Goal: Task Accomplishment & Management: Manage account settings

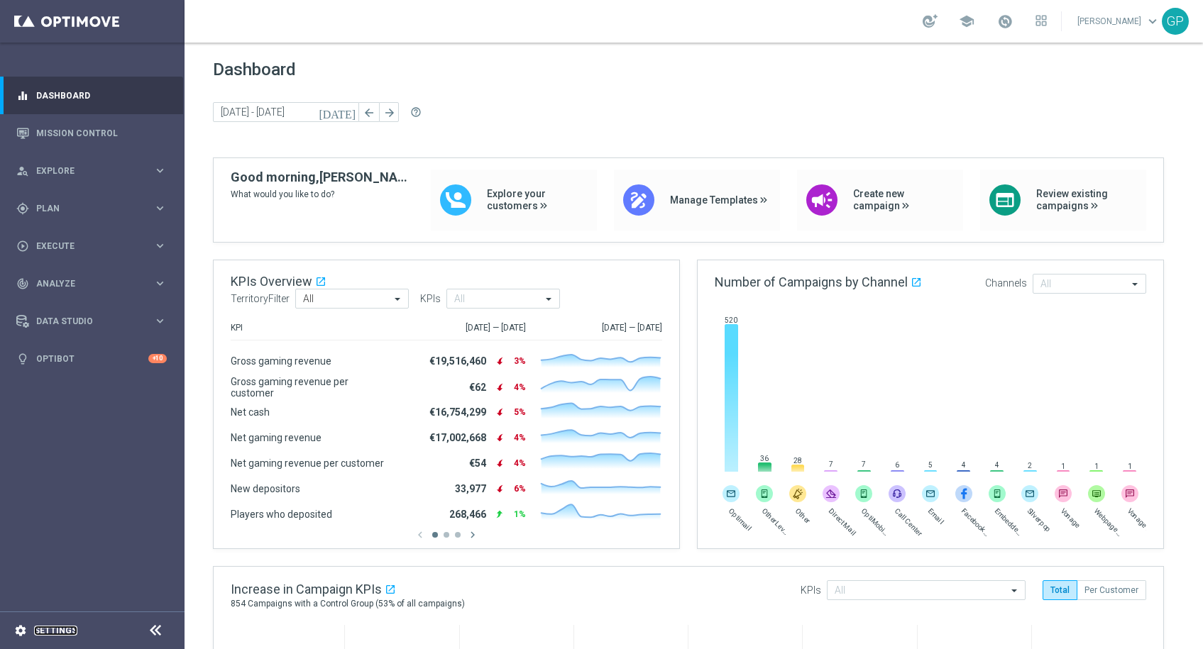
click at [54, 627] on link "Settings" at bounding box center [55, 631] width 43 height 9
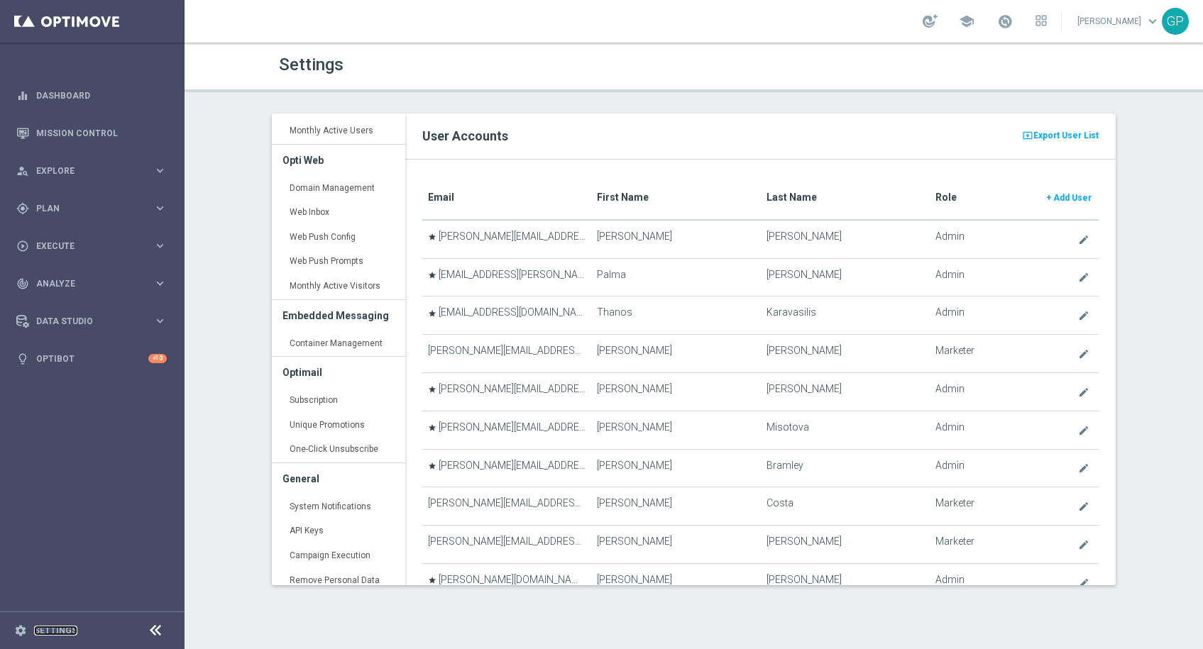
scroll to position [287, 0]
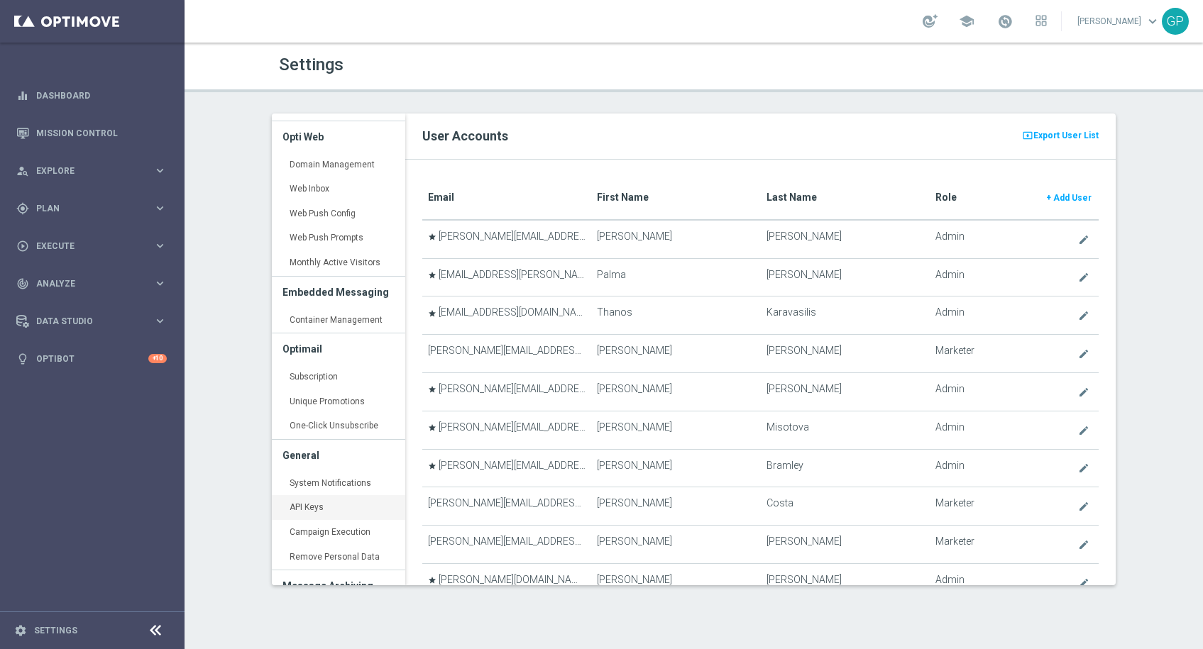
click at [327, 504] on link "API Keys keyboard_arrow_right" at bounding box center [338, 508] width 133 height 26
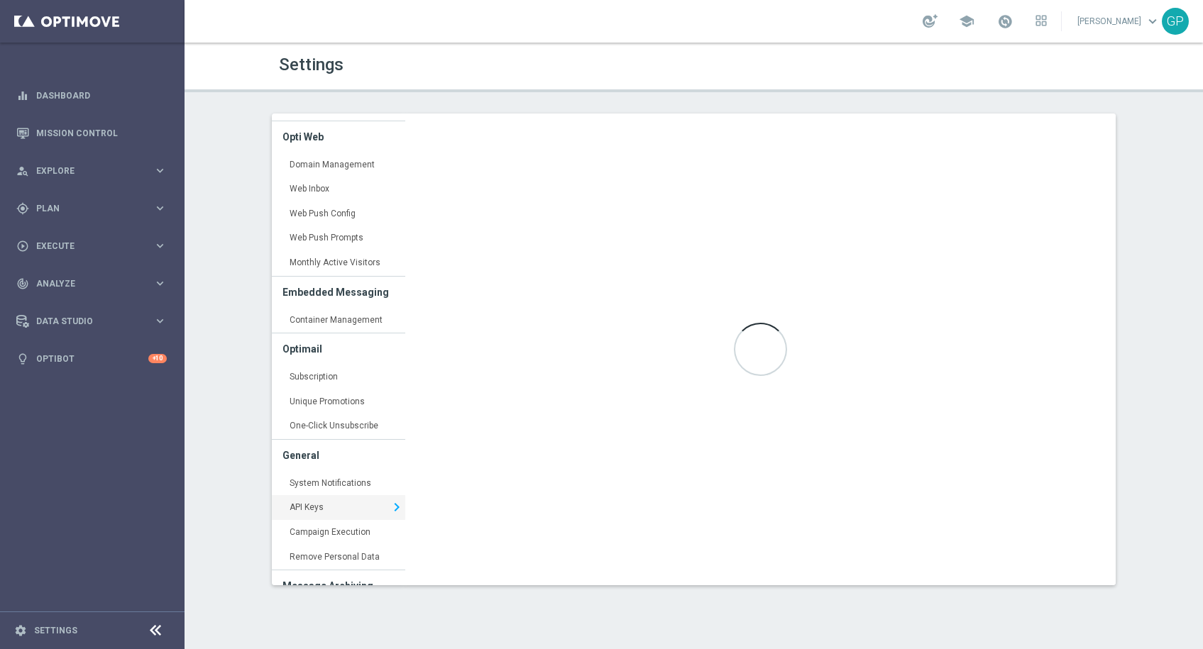
type input "[URL][DOMAIN_NAME]"
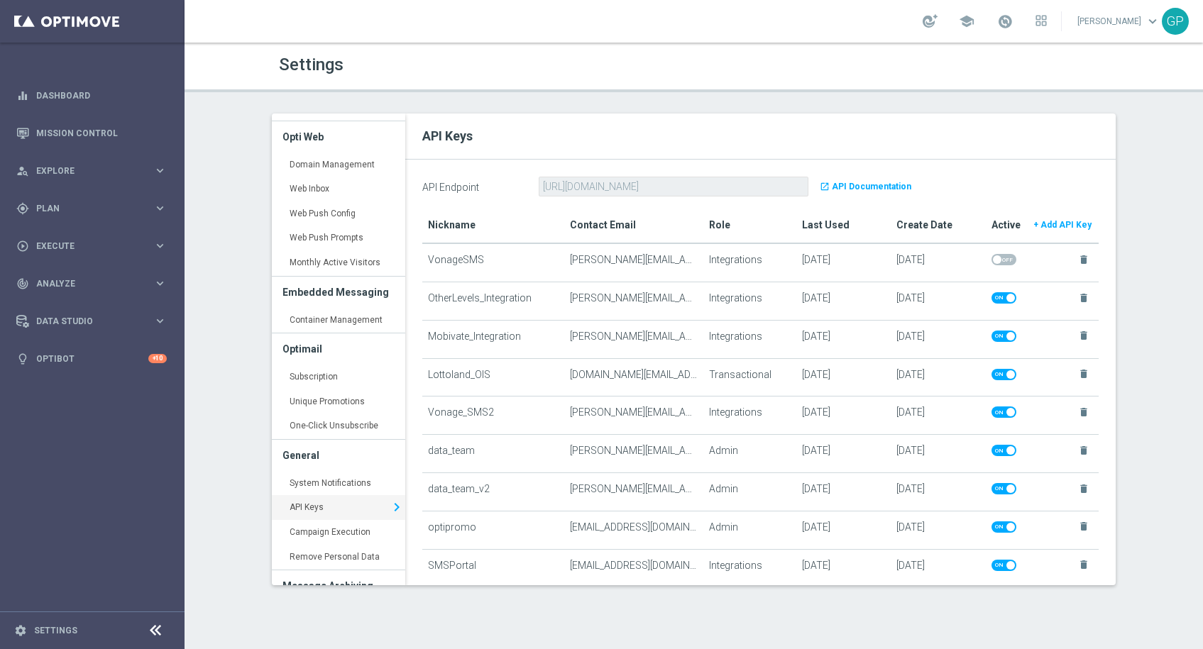
click at [1052, 228] on b "+ Add API Key" at bounding box center [1062, 225] width 58 height 10
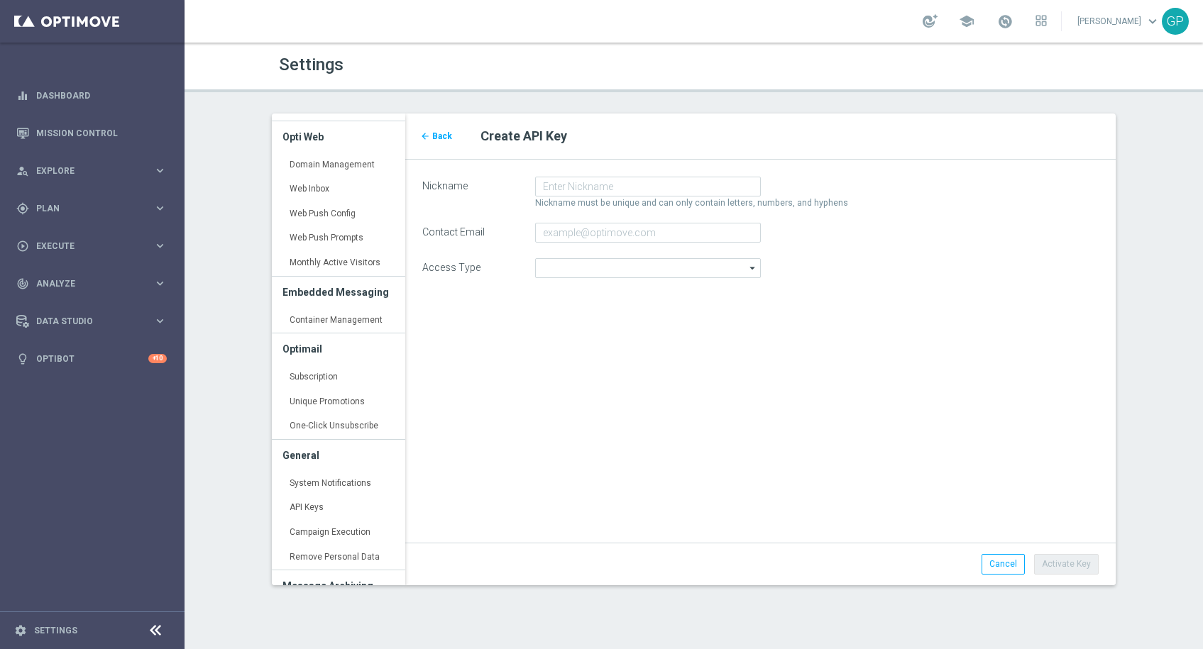
type input "Admin"
click at [609, 185] on input "Nickname" at bounding box center [648, 187] width 226 height 20
type input "data_team"
click at [622, 231] on input "Contact Email" at bounding box center [648, 233] width 226 height 20
type input "[PERSON_NAME][EMAIL_ADDRESS][PERSON_NAME][DOMAIN_NAME]"
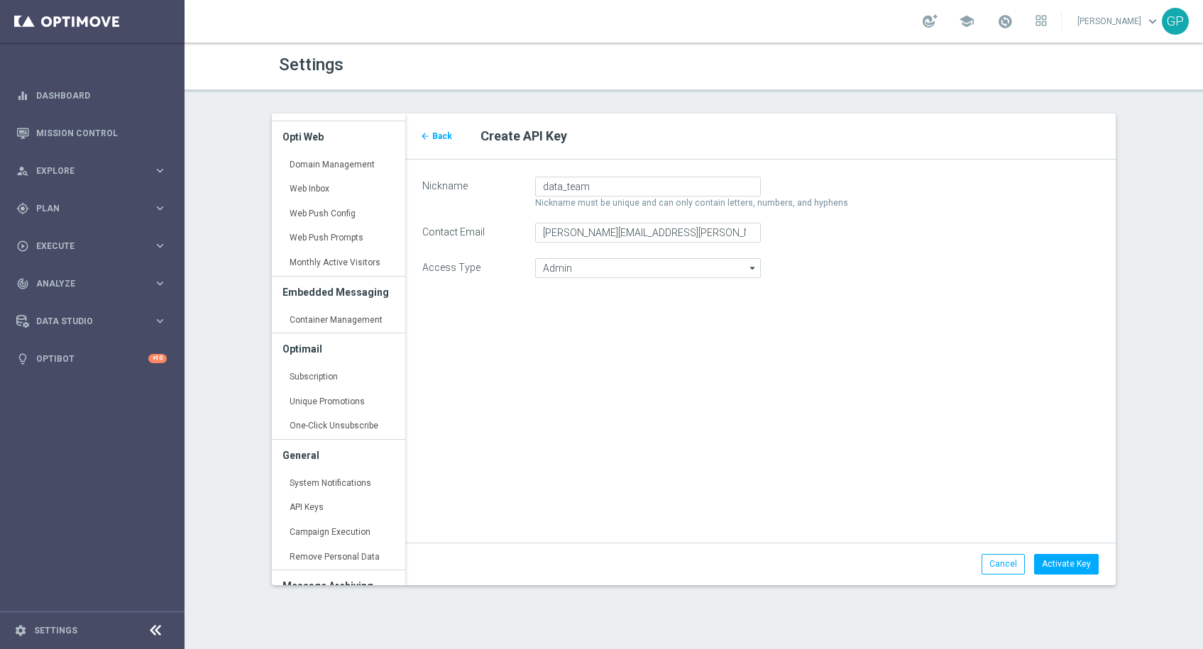
click at [812, 315] on div "arrow_back Back Create API Key Nickname data_team Nickname must be unique and c…" at bounding box center [760, 350] width 711 height 472
drag, startPoint x: 1043, startPoint y: 553, endPoint x: 1063, endPoint y: 569, distance: 25.7
click at [1063, 569] on div "Cancel Activate Key" at bounding box center [760, 564] width 711 height 42
click at [1052, 561] on span "Activate Key" at bounding box center [1066, 564] width 49 height 10
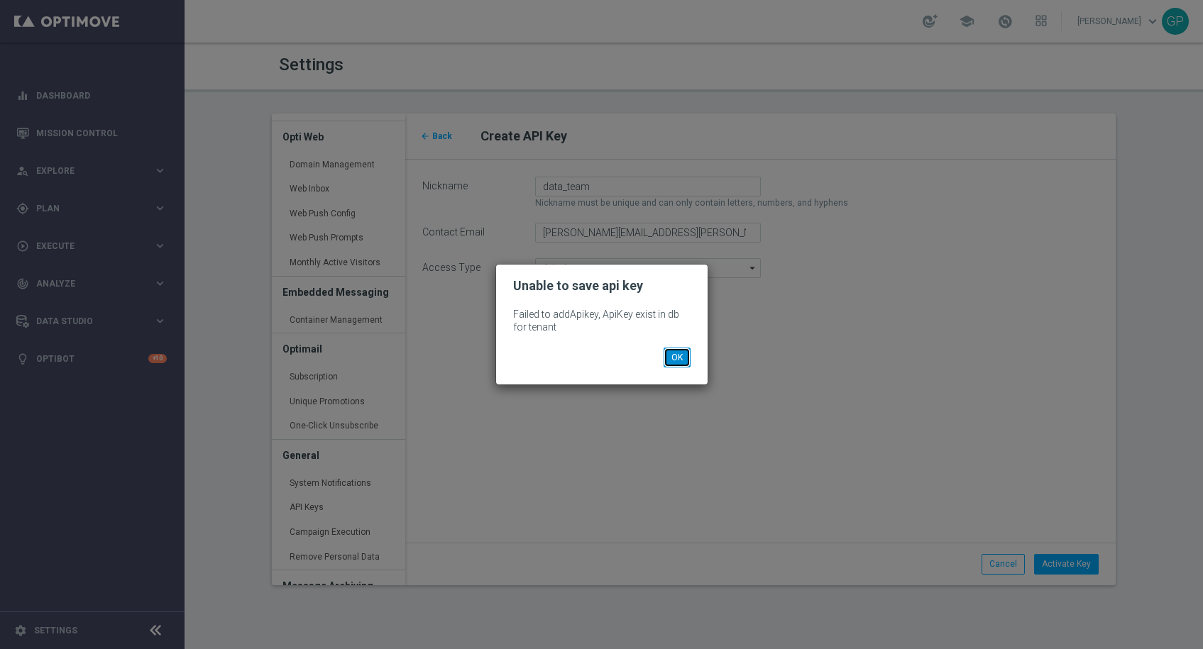
click at [685, 363] on button "OK" at bounding box center [676, 358] width 27 height 20
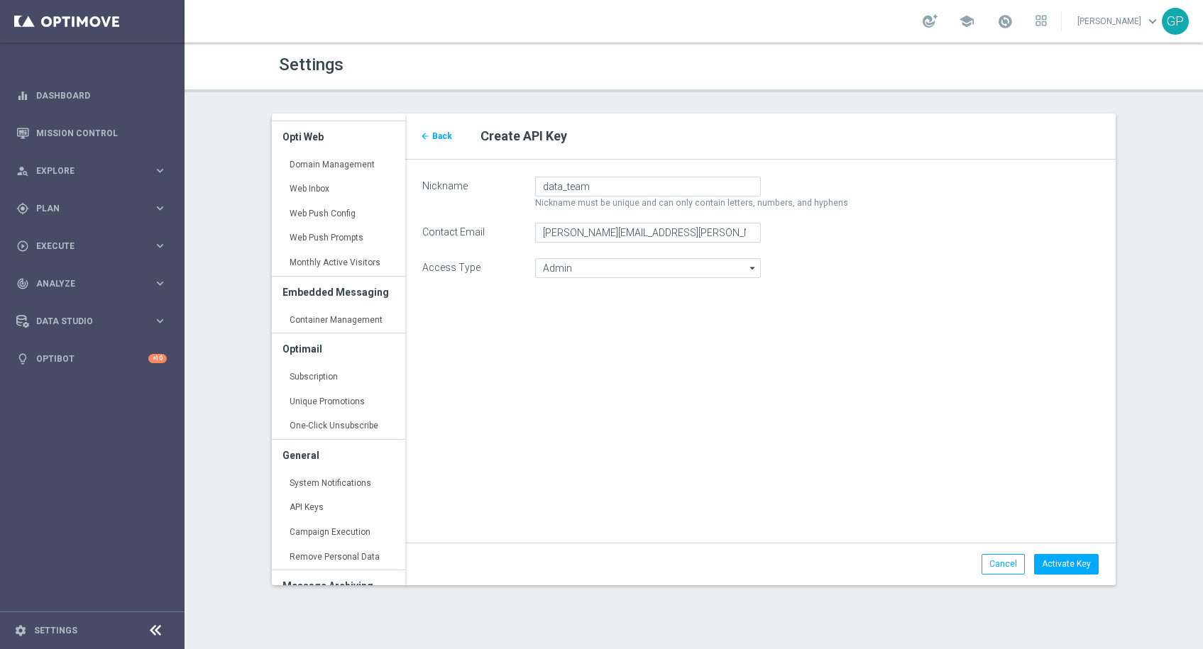
click at [447, 140] on span "Back" at bounding box center [442, 136] width 20 height 10
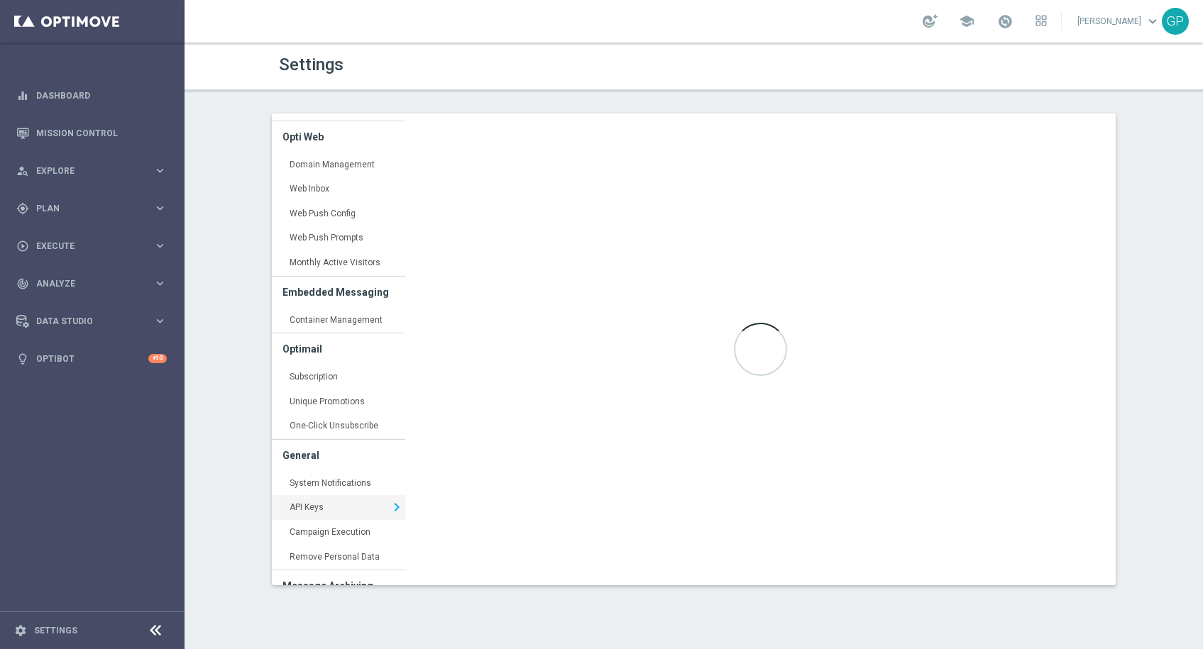
type input "[URL][DOMAIN_NAME]"
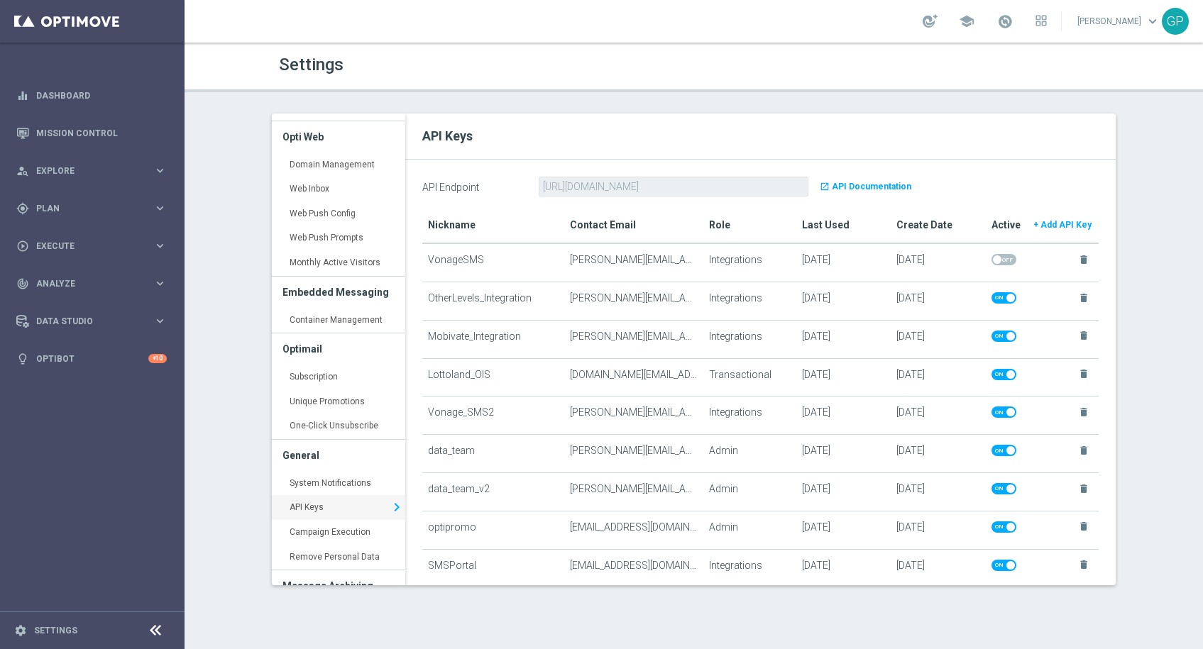
click at [1050, 229] on b "+ Add API Key" at bounding box center [1062, 225] width 58 height 10
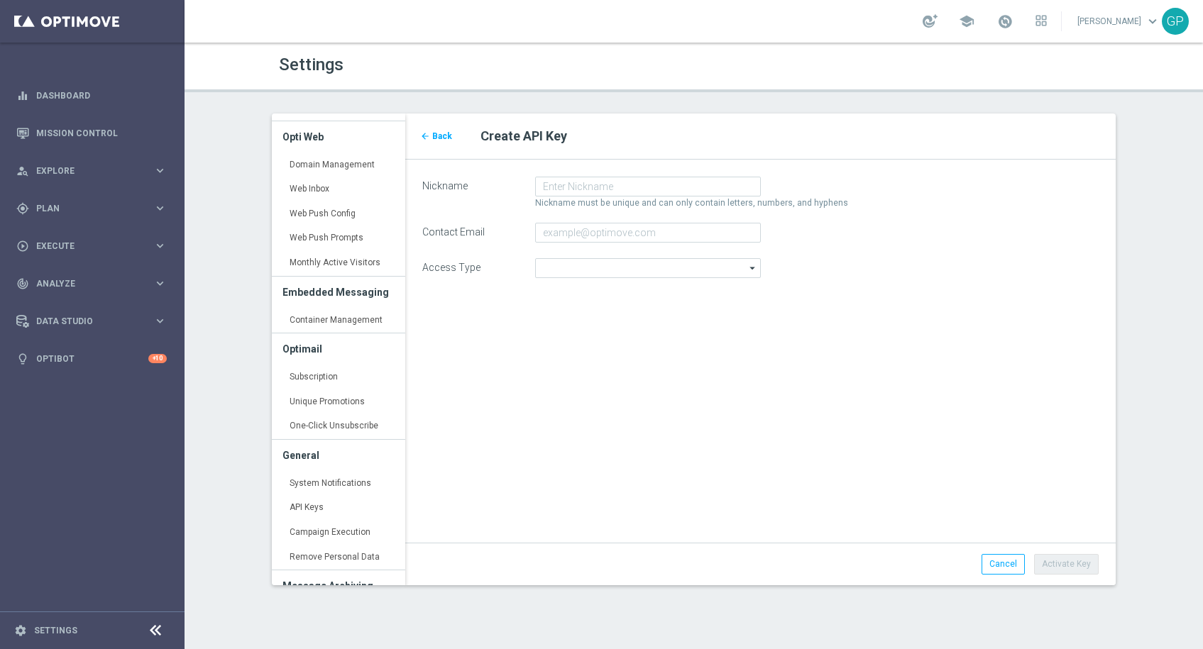
type input "Admin"
click at [682, 186] on input "Nickname" at bounding box center [648, 187] width 226 height 20
type input "d"
type input "bi_day_zero"
click at [612, 234] on input "Contact Email" at bounding box center [648, 233] width 226 height 20
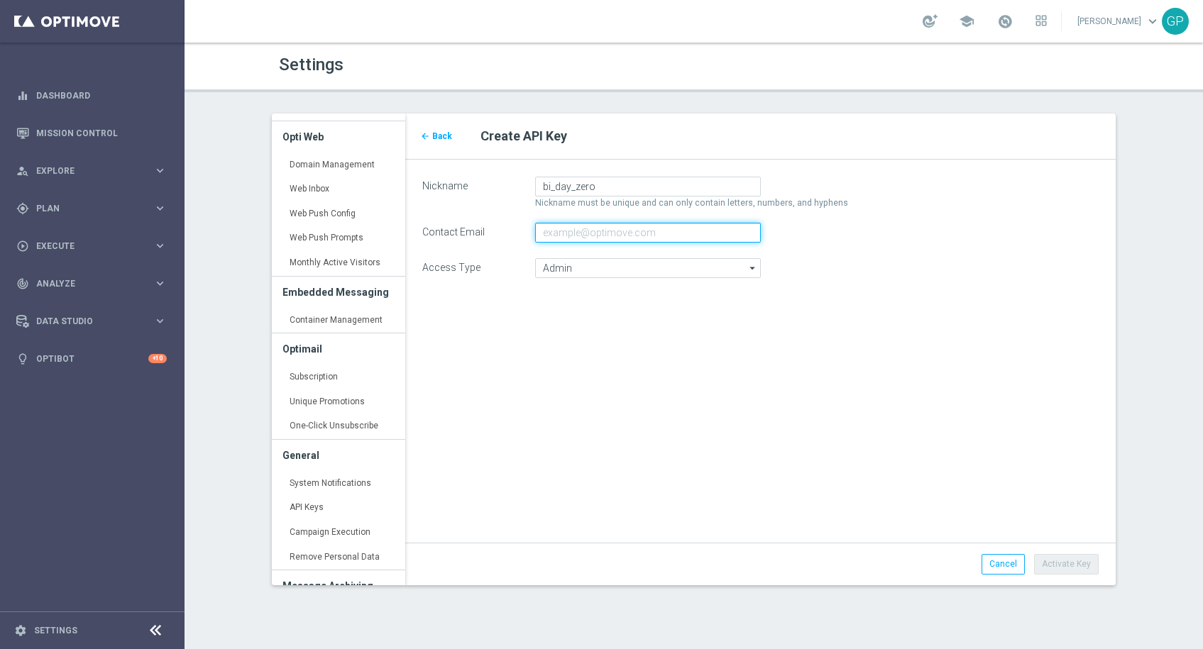
type input "[PERSON_NAME][EMAIL_ADDRESS][PERSON_NAME][DOMAIN_NAME]"
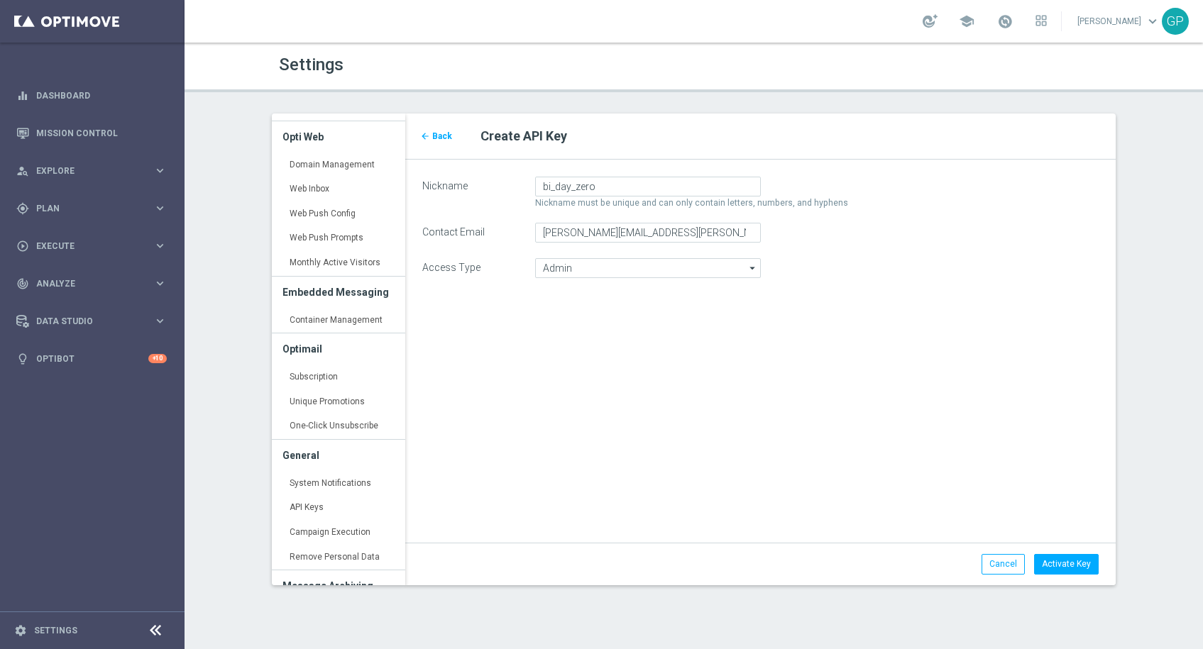
click at [697, 377] on div "arrow_back Back Create API Key Nickname bi_day_zero Nickname must be unique and…" at bounding box center [760, 350] width 711 height 472
click at [1047, 557] on button "Activate Key" at bounding box center [1066, 564] width 65 height 20
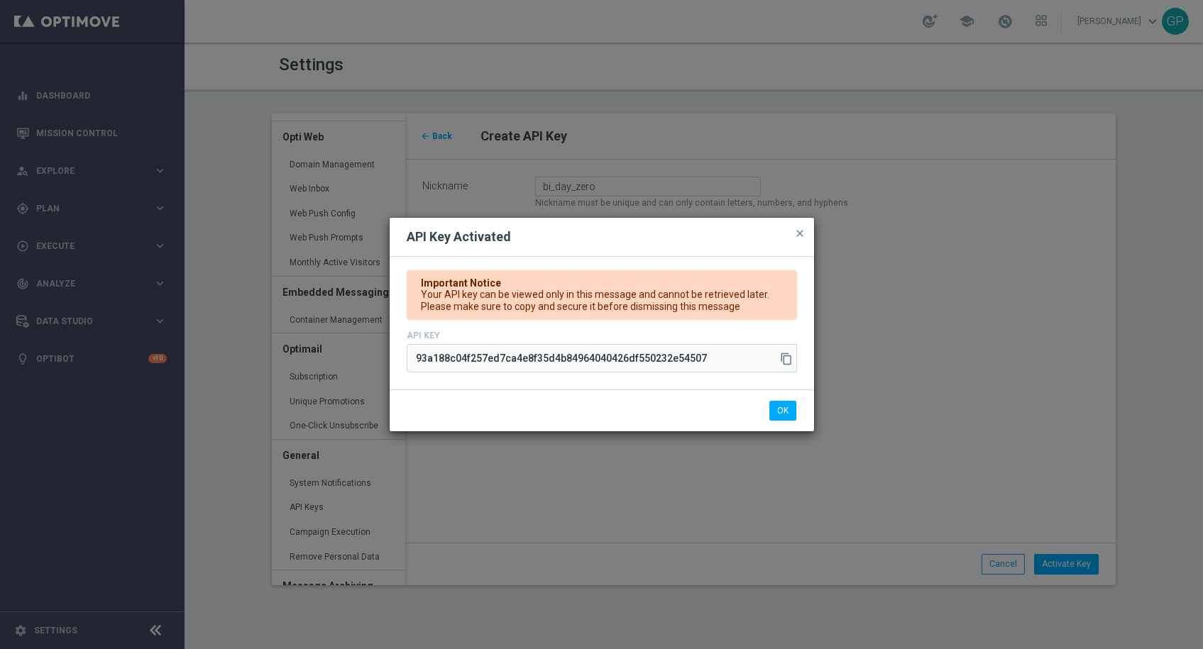
click at [788, 358] on icon "content_copy" at bounding box center [786, 359] width 13 height 13
click at [783, 409] on button "OK" at bounding box center [782, 411] width 27 height 20
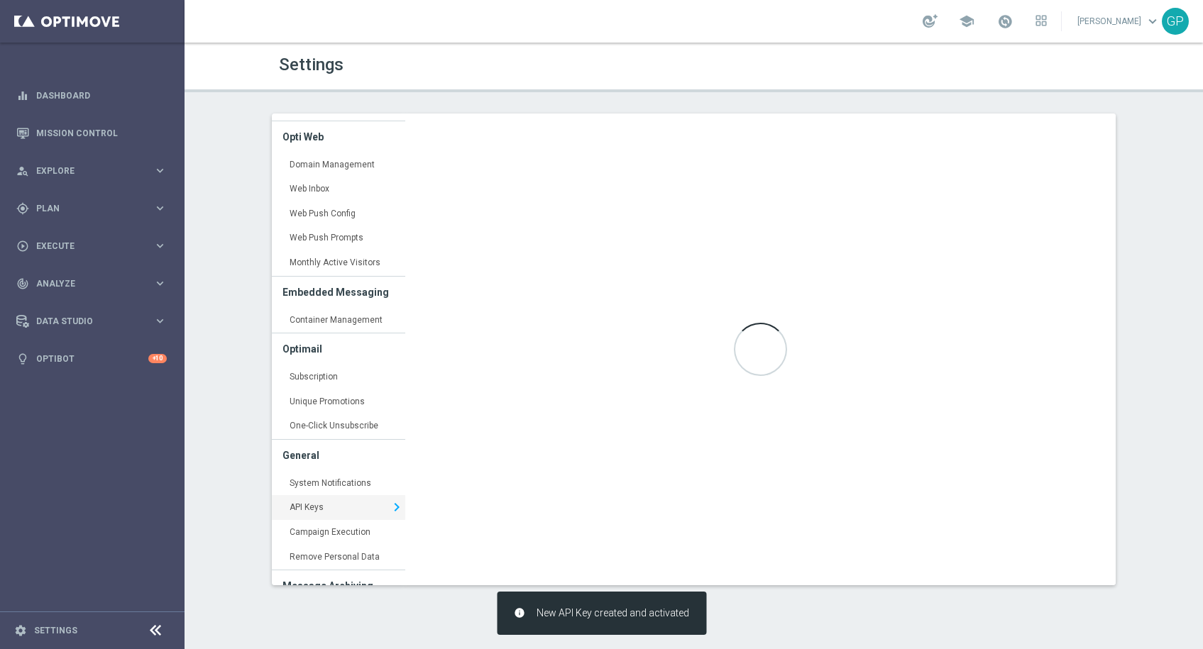
type input "[URL][DOMAIN_NAME]"
